Goal: Task Accomplishment & Management: Manage account settings

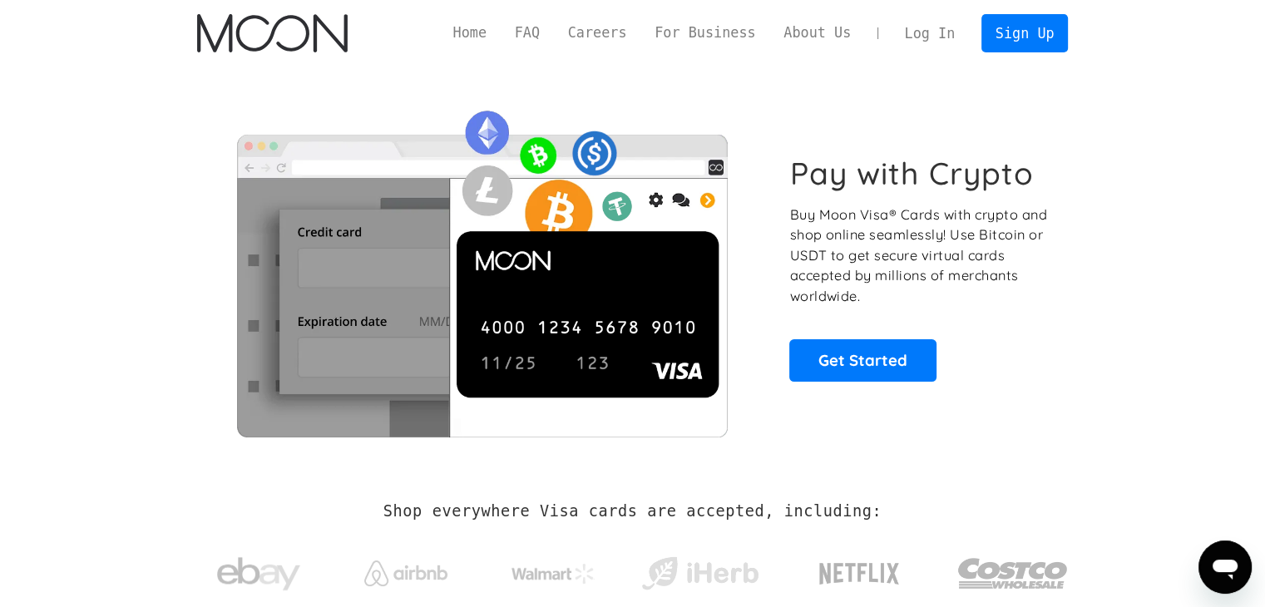
click at [925, 31] on link "Log In" at bounding box center [930, 33] width 78 height 37
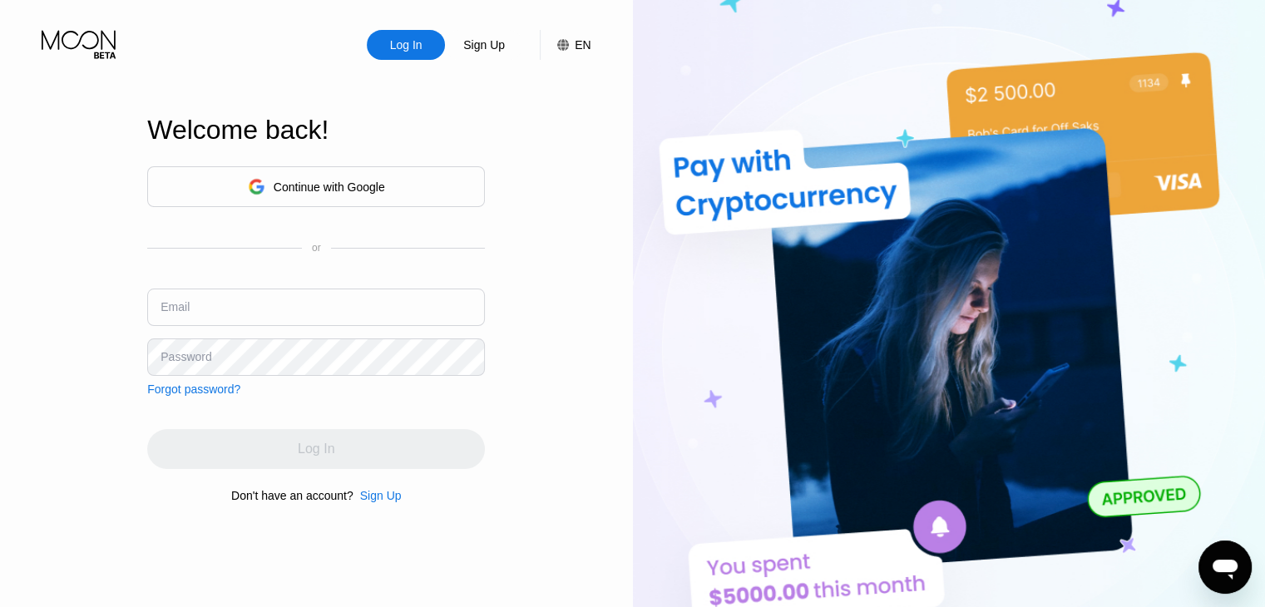
type input "[EMAIL_ADDRESS][DOMAIN_NAME]"
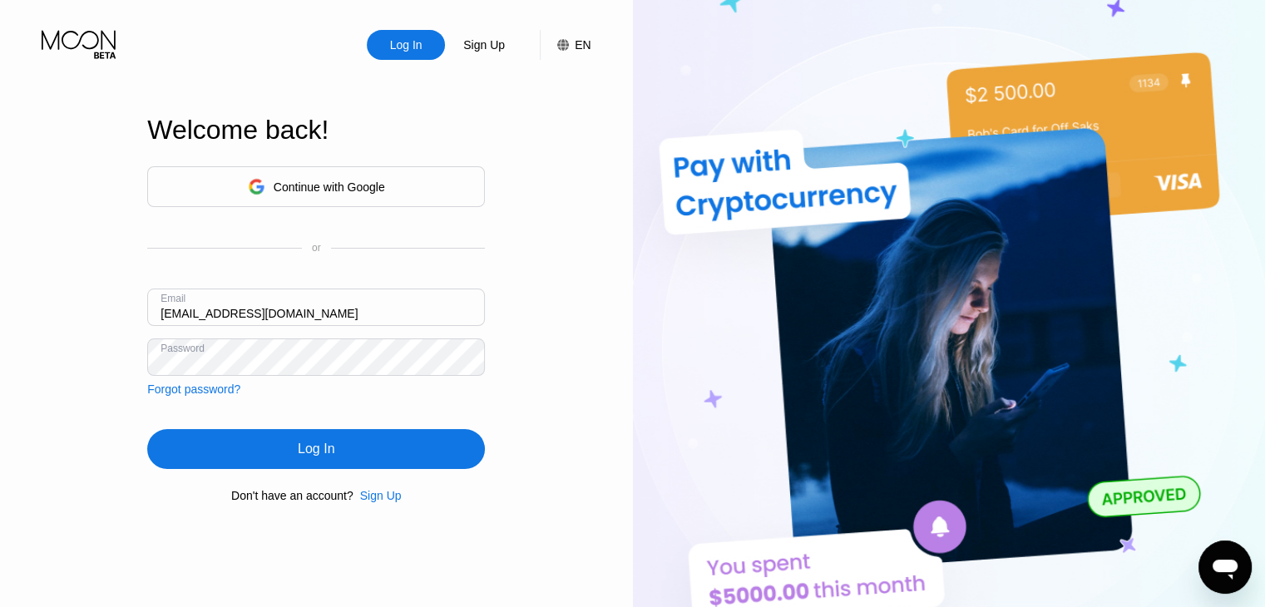
click at [379, 416] on div "Continue with Google or Email [EMAIL_ADDRESS][DOMAIN_NAME] Password Forgot pass…" at bounding box center [316, 335] width 338 height 338
click at [359, 444] on div "Log In" at bounding box center [316, 449] width 338 height 40
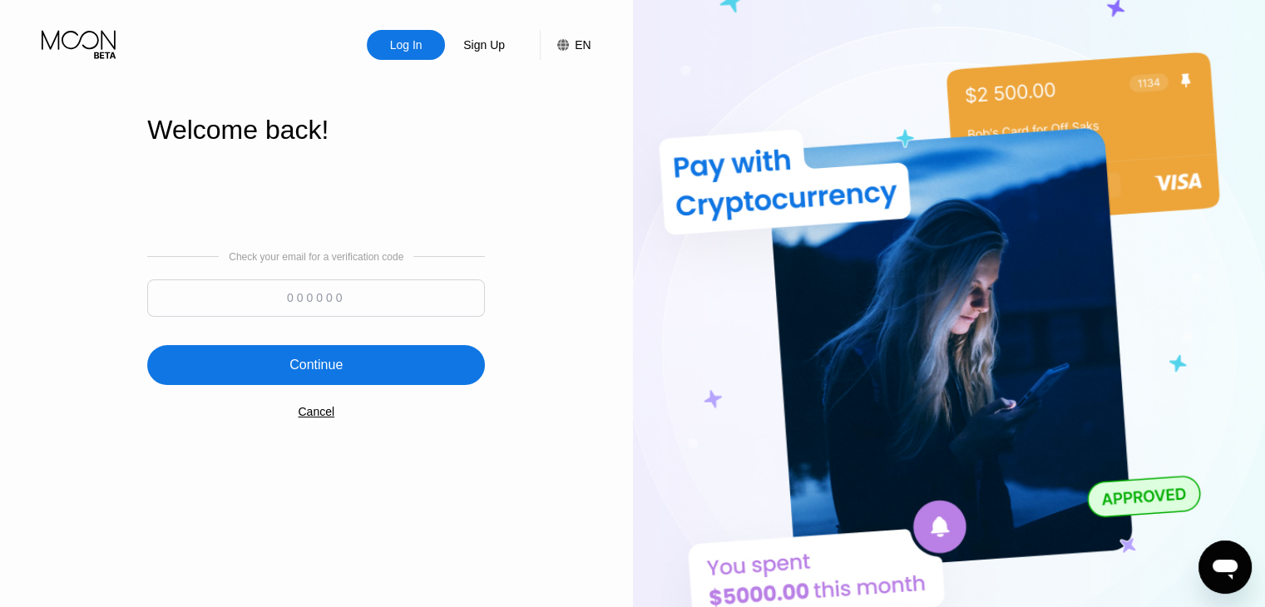
click at [431, 304] on input at bounding box center [316, 298] width 338 height 37
paste input "469969"
type input "469969"
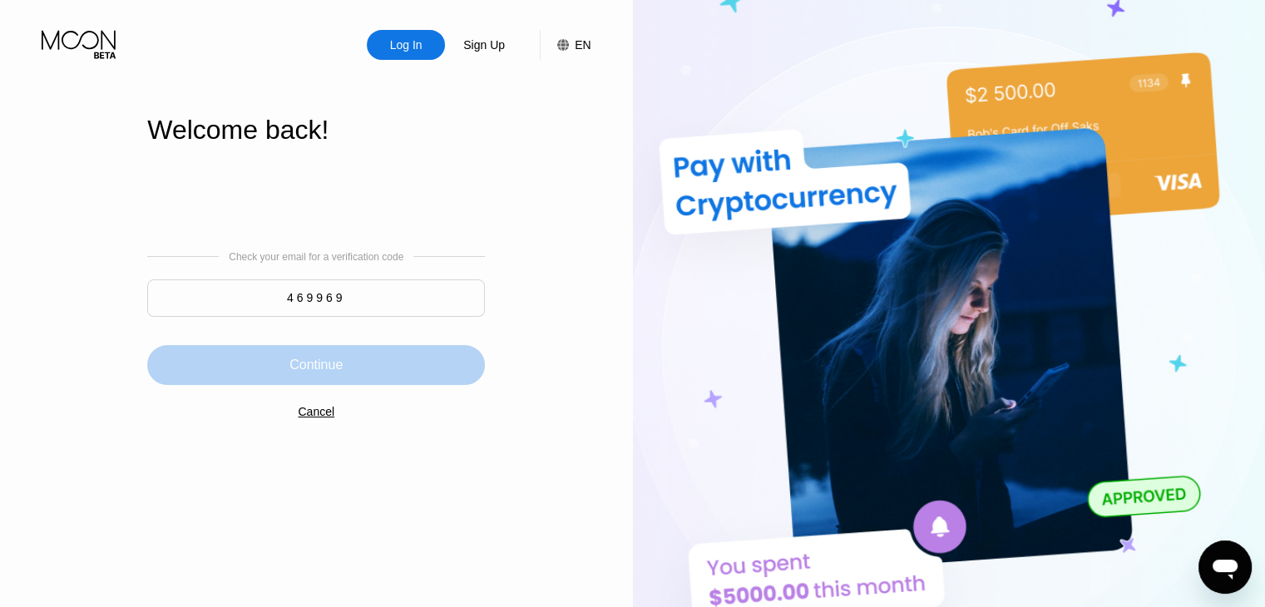
click at [355, 358] on div "Continue" at bounding box center [316, 365] width 338 height 40
